Goal: Information Seeking & Learning: Learn about a topic

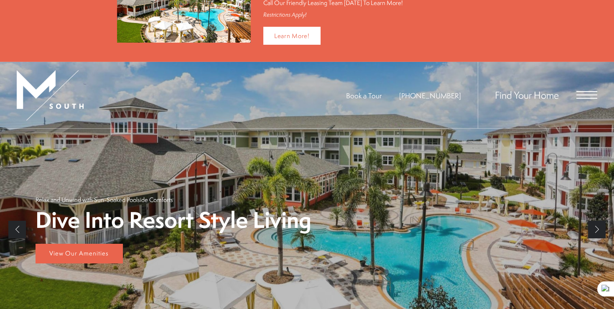
scroll to position [44, 0]
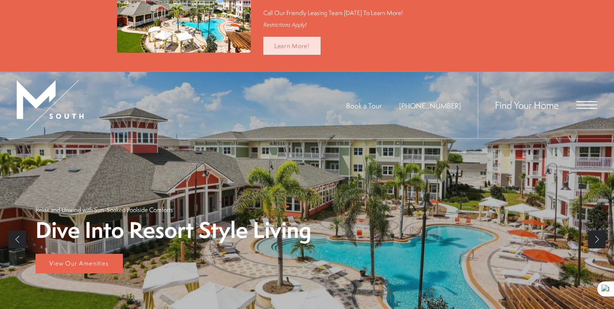
click at [313, 49] on link "Learn More!" at bounding box center [291, 46] width 57 height 18
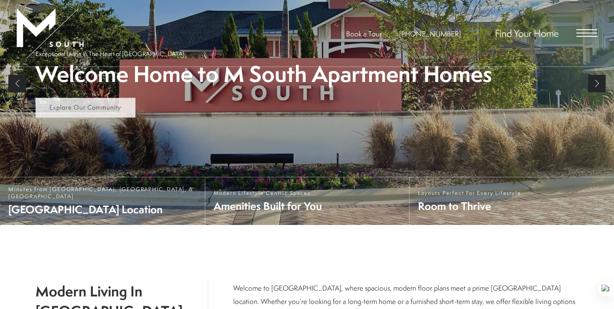
click at [88, 112] on span "Explore Our Community" at bounding box center [85, 107] width 72 height 9
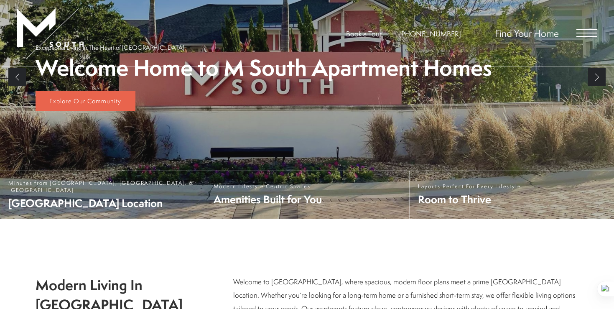
scroll to position [172, 0]
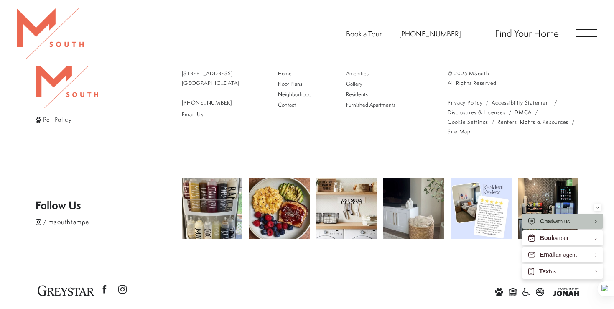
scroll to position [990, 0]
